Goal: Navigation & Orientation: Find specific page/section

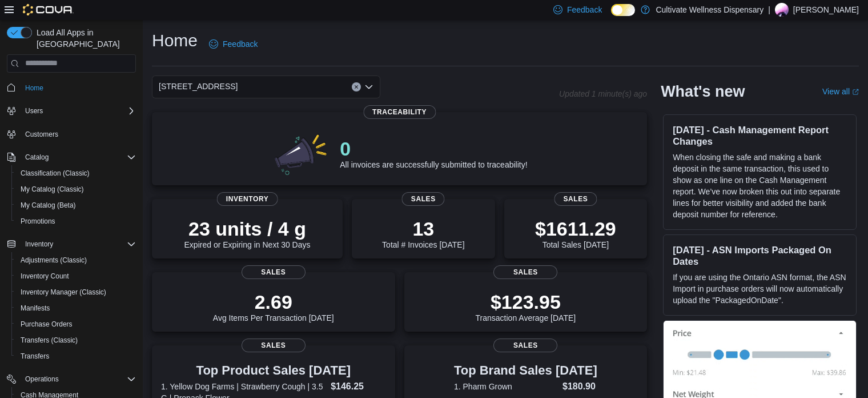
click at [436, 37] on div "Home Feedback" at bounding box center [505, 44] width 707 height 30
click at [310, 86] on div "[STREET_ADDRESS]" at bounding box center [266, 86] width 228 height 23
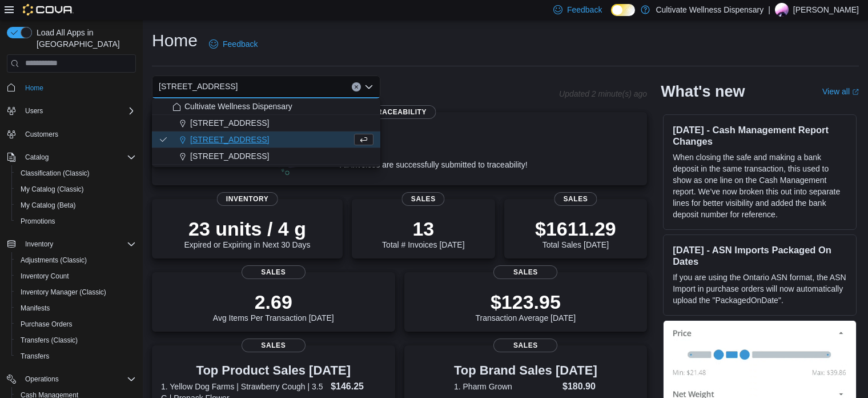
click at [269, 122] on span "[STREET_ADDRESS]" at bounding box center [229, 122] width 79 height 11
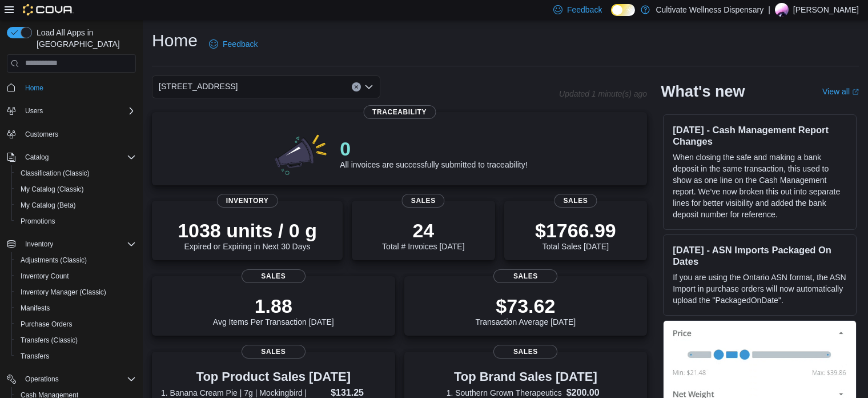
click at [322, 83] on div "[STREET_ADDRESS] Combo box. Selected. [STREET_ADDRESS]. Press Backspace to dele…" at bounding box center [266, 86] width 228 height 23
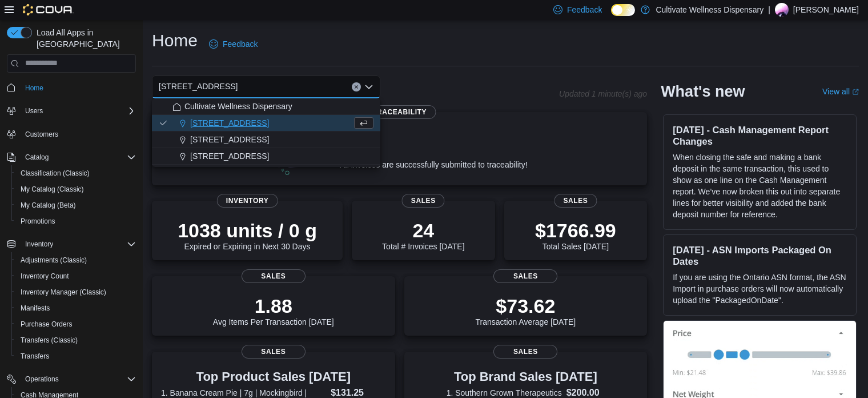
click at [269, 157] on span "[STREET_ADDRESS]" at bounding box center [229, 155] width 79 height 11
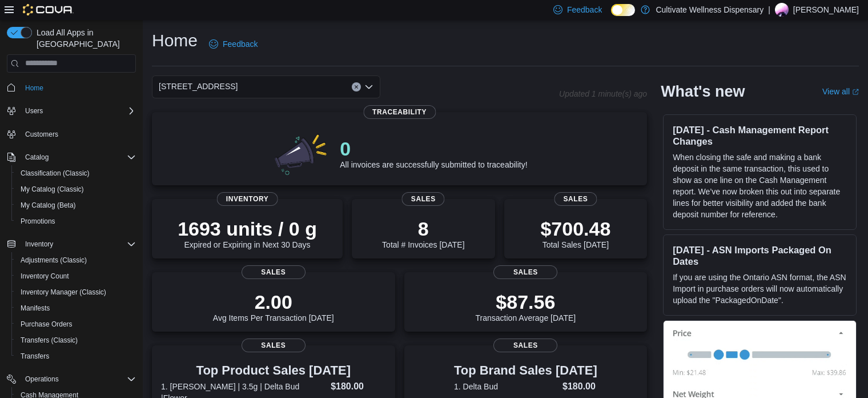
click at [312, 85] on div "[STREET_ADDRESS] Combo box. Selected. [STREET_ADDRESS]. Press Backspace to dele…" at bounding box center [266, 86] width 228 height 23
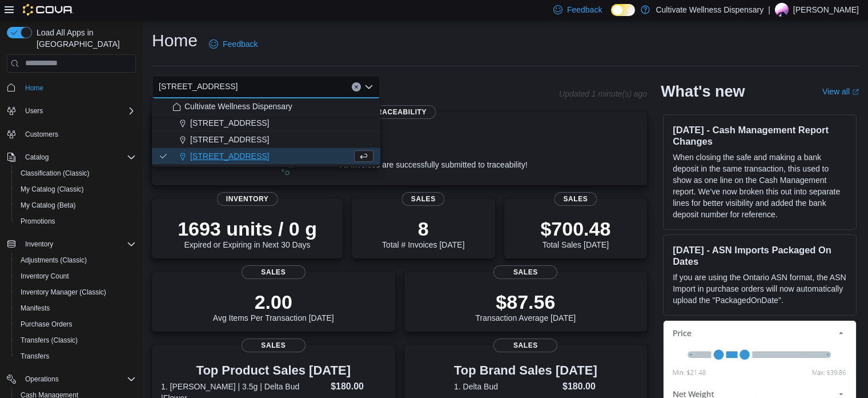
click at [269, 137] on span "[STREET_ADDRESS]" at bounding box center [229, 139] width 79 height 11
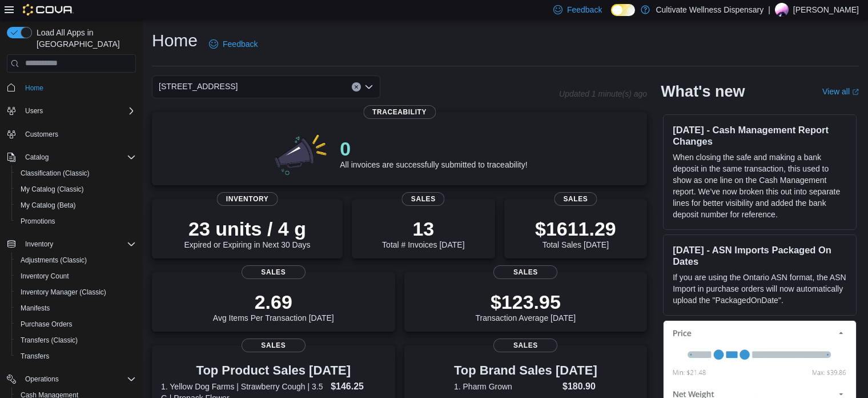
click at [417, 52] on div "Home Feedback" at bounding box center [505, 44] width 707 height 30
click at [434, 52] on div "Home Feedback" at bounding box center [505, 44] width 707 height 30
click at [404, 28] on div "Home Feedback [STREET_ADDRESS] Updated 2 minute(s) ago 0 All invoices are succe…" at bounding box center [505, 384] width 725 height 729
click at [408, 41] on div "Home Feedback" at bounding box center [505, 44] width 707 height 30
click at [505, 70] on div "Home Feedback [STREET_ADDRESS] Updated 3 minute(s) ago 0 All invoices are succe…" at bounding box center [505, 384] width 725 height 729
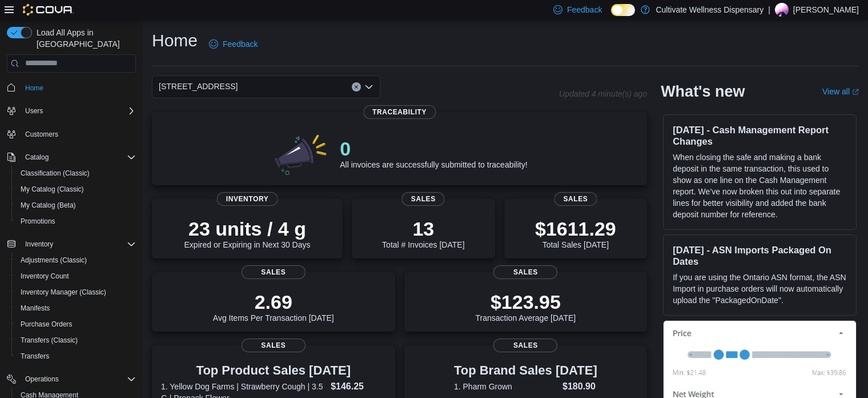
click at [500, 40] on div "Home Feedback" at bounding box center [505, 44] width 707 height 30
click at [655, 62] on div "Home Feedback" at bounding box center [505, 47] width 707 height 37
click at [815, 42] on div "Home Feedback" at bounding box center [505, 44] width 707 height 30
click at [788, 50] on div "Home Feedback" at bounding box center [505, 44] width 707 height 30
click at [558, 44] on div "Home Feedback" at bounding box center [505, 44] width 707 height 30
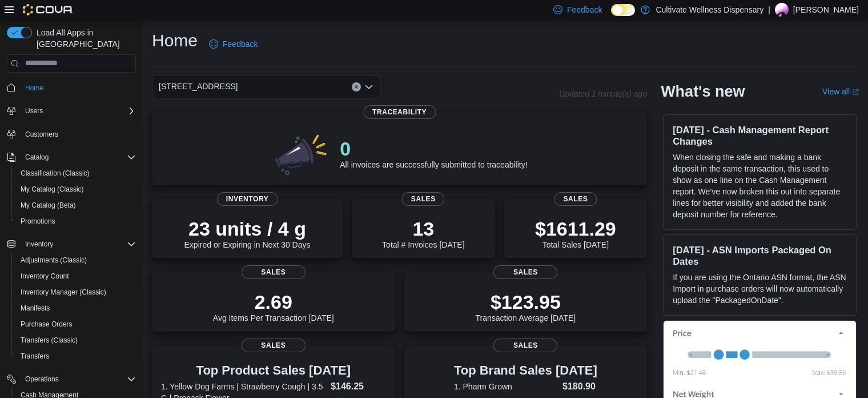
click at [800, 43] on div "Home Feedback" at bounding box center [505, 44] width 707 height 30
click at [455, 43] on div "Home Feedback" at bounding box center [505, 44] width 707 height 30
click at [476, 37] on div "Home Feedback" at bounding box center [505, 44] width 707 height 30
click at [511, 50] on div "Home Feedback" at bounding box center [505, 44] width 707 height 30
click at [531, 42] on div "Home Feedback" at bounding box center [505, 44] width 707 height 30
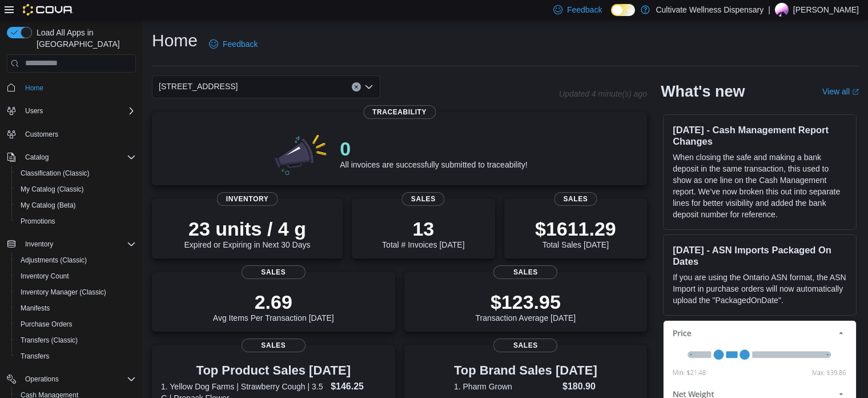
click at [526, 44] on div "Home Feedback" at bounding box center [505, 44] width 707 height 30
click at [576, 51] on div "Home Feedback" at bounding box center [505, 44] width 707 height 30
click at [563, 51] on div "Home Feedback" at bounding box center [505, 44] width 707 height 30
click at [523, 45] on div "Home Feedback" at bounding box center [505, 44] width 707 height 30
click at [500, 42] on div "Home Feedback" at bounding box center [505, 44] width 707 height 30
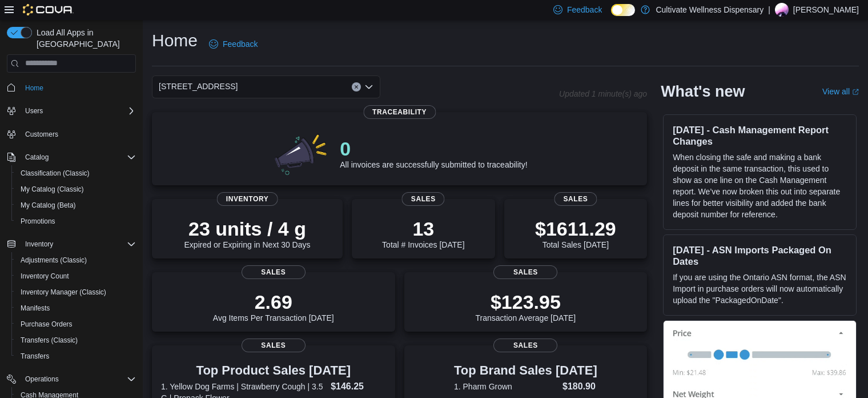
click at [551, 51] on div "Home Feedback" at bounding box center [505, 44] width 707 height 30
click at [516, 45] on div "Home Feedback" at bounding box center [505, 44] width 707 height 30
click at [503, 44] on div "Home Feedback" at bounding box center [505, 44] width 707 height 30
